Goal: Task Accomplishment & Management: Manage account settings

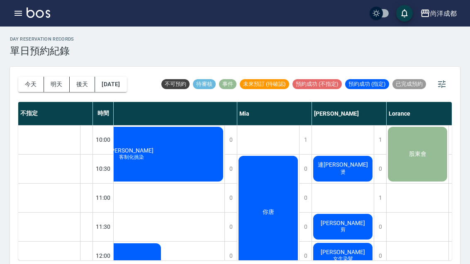
scroll to position [0, 150]
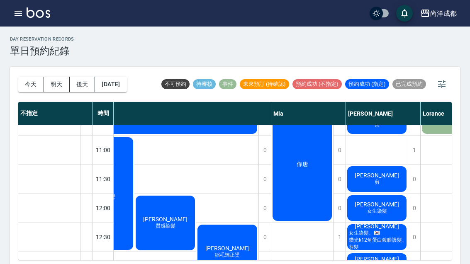
click at [34, 90] on button "今天" at bounding box center [31, 84] width 26 height 15
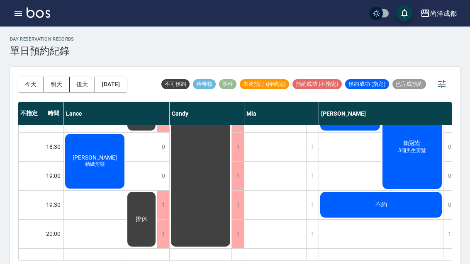
scroll to position [485, -2]
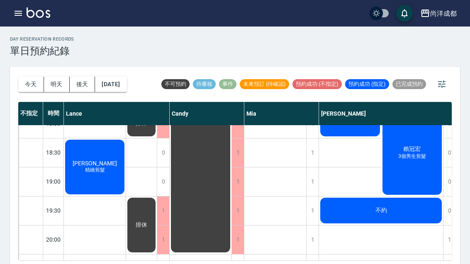
click at [57, 85] on button "明天" at bounding box center [57, 84] width 26 height 15
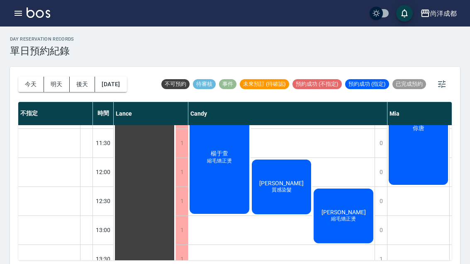
scroll to position [83, 0]
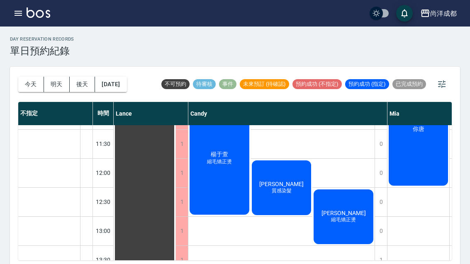
click at [62, 81] on button "明天" at bounding box center [57, 84] width 26 height 15
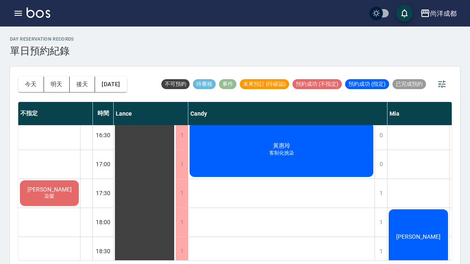
scroll to position [383, 0]
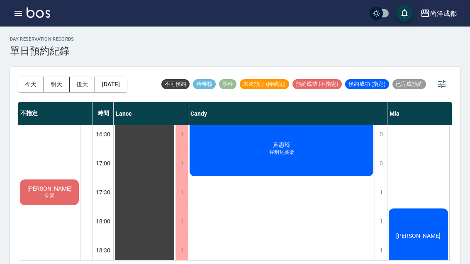
click at [46, 193] on span "染髮" at bounding box center [49, 195] width 13 height 7
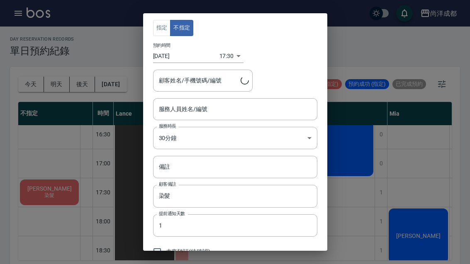
type input "[PERSON_NAME]/0920679926"
click at [417, 141] on div "指定 不指定 預約時間 [DATE] 17:30 1757755800000 顧客姓名/手機號碼/編號 [PERSON_NAME]/0920679926 顧客…" at bounding box center [235, 132] width 470 height 264
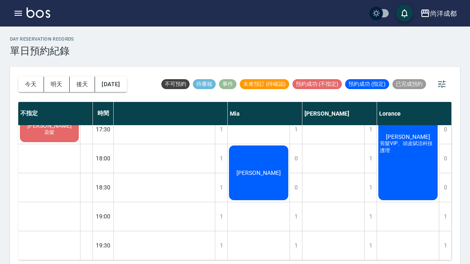
scroll to position [446, 160]
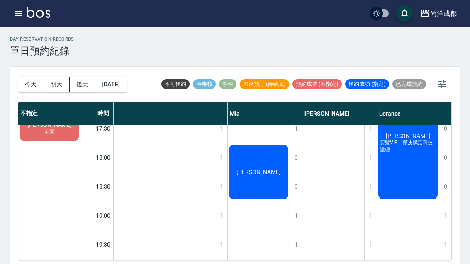
click at [49, 87] on button "明天" at bounding box center [57, 84] width 26 height 15
click at [33, 86] on button "今天" at bounding box center [31, 84] width 26 height 15
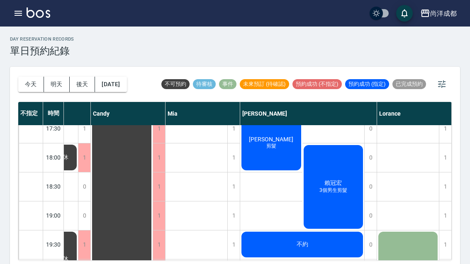
click at [58, 81] on button "明天" at bounding box center [57, 84] width 26 height 15
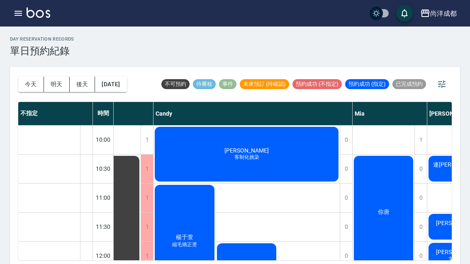
scroll to position [0, 34]
